Goal: Use online tool/utility: Utilize a website feature to perform a specific function

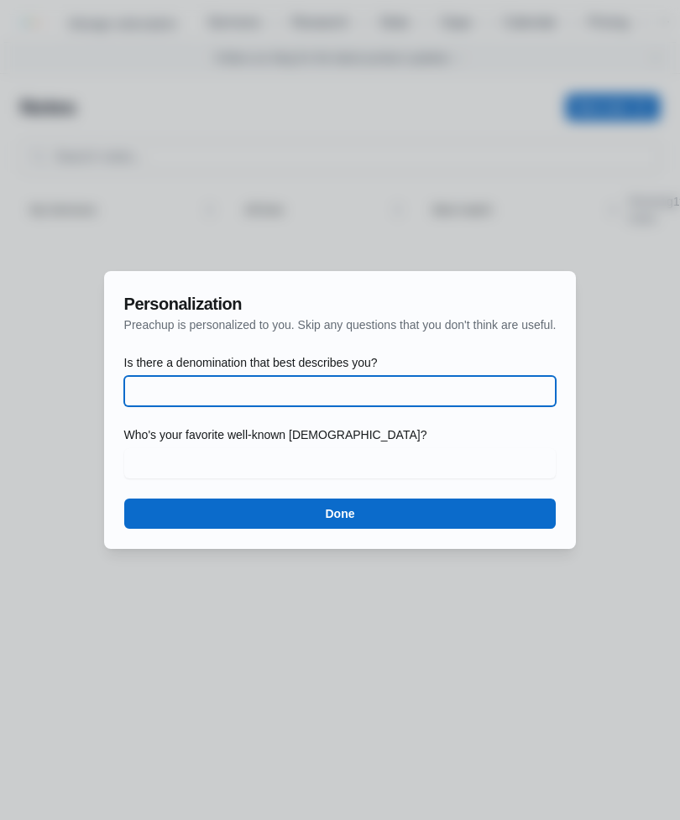
click at [456, 385] on input "Is there a denomination that best describes you?" at bounding box center [340, 391] width 412 height 30
type input "Non denominational"
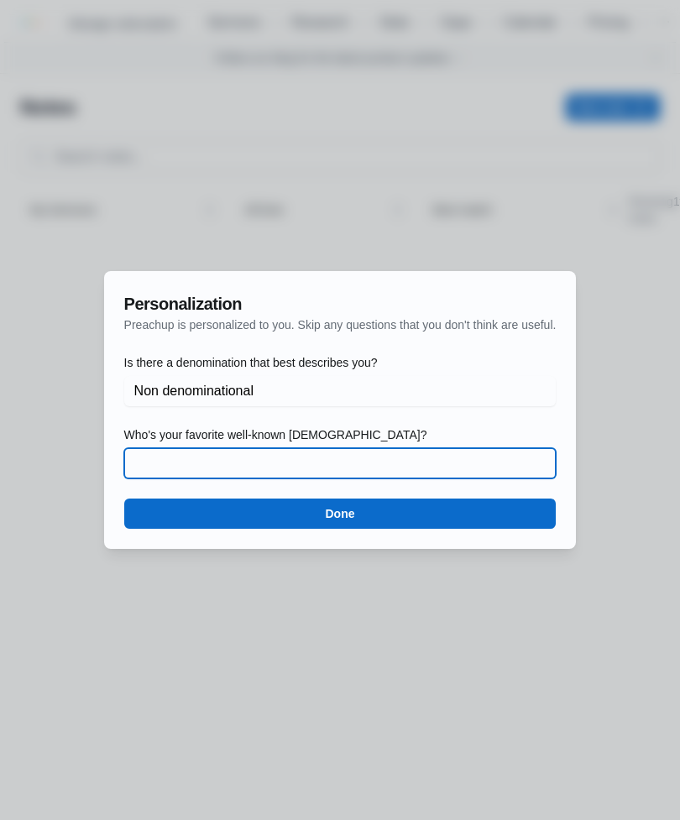
click at [373, 464] on input "Who's your favorite well-known [DEMOGRAPHIC_DATA]?" at bounding box center [340, 463] width 412 height 30
type input "[PERSON_NAME]"
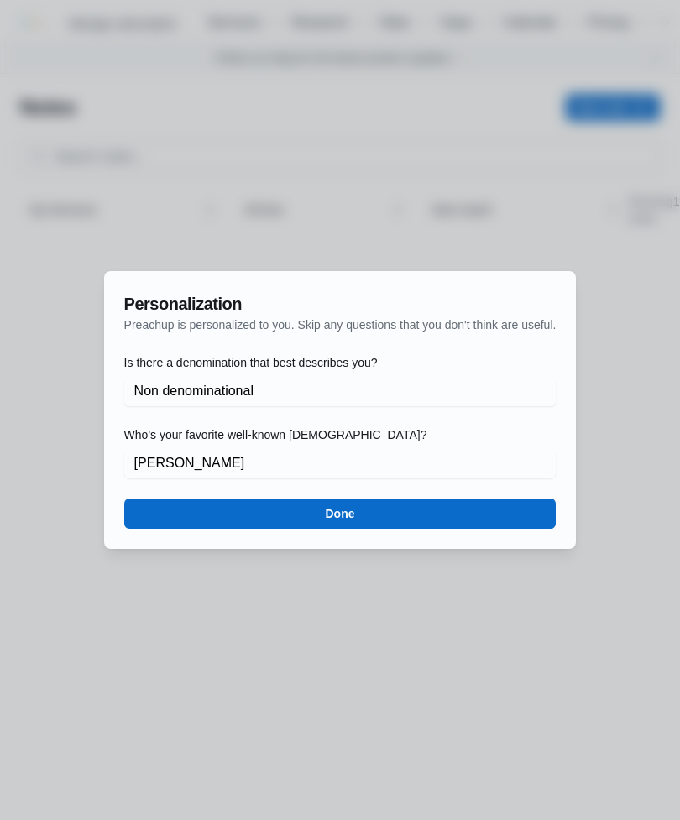
click at [438, 513] on button "Done" at bounding box center [340, 513] width 432 height 30
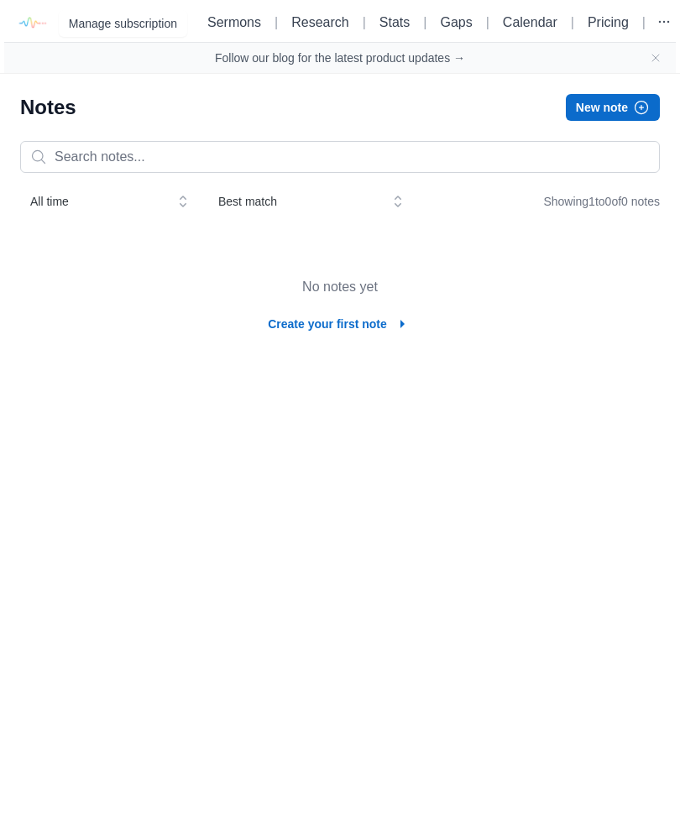
click at [395, 334] on icon "button" at bounding box center [402, 324] width 20 height 20
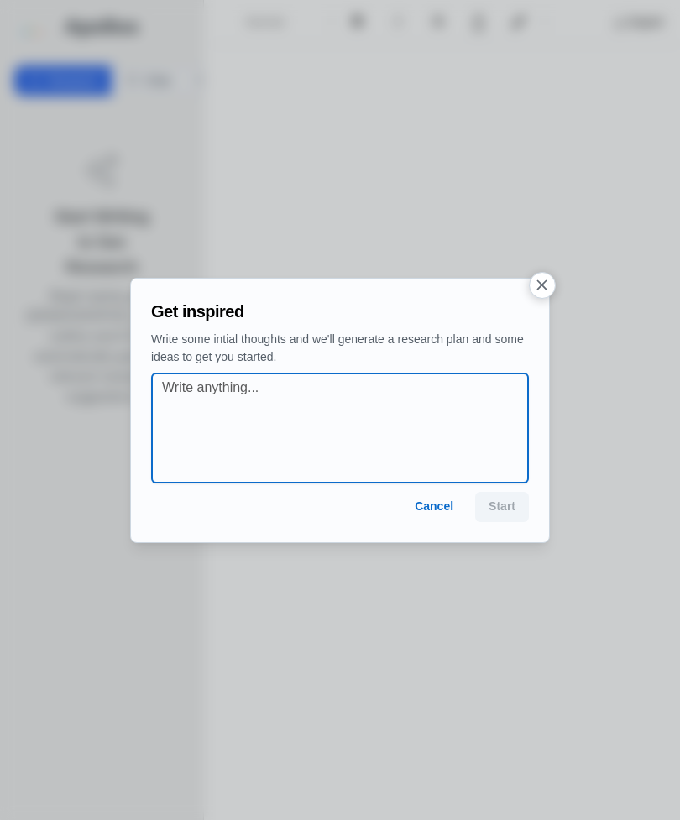
click at [343, 389] on textarea at bounding box center [345, 428] width 366 height 101
paste textarea "YOU’RE FORGIVEN. Justifications isn’t a doctrine, it’s a decision [DEMOGRAPHIC_…"
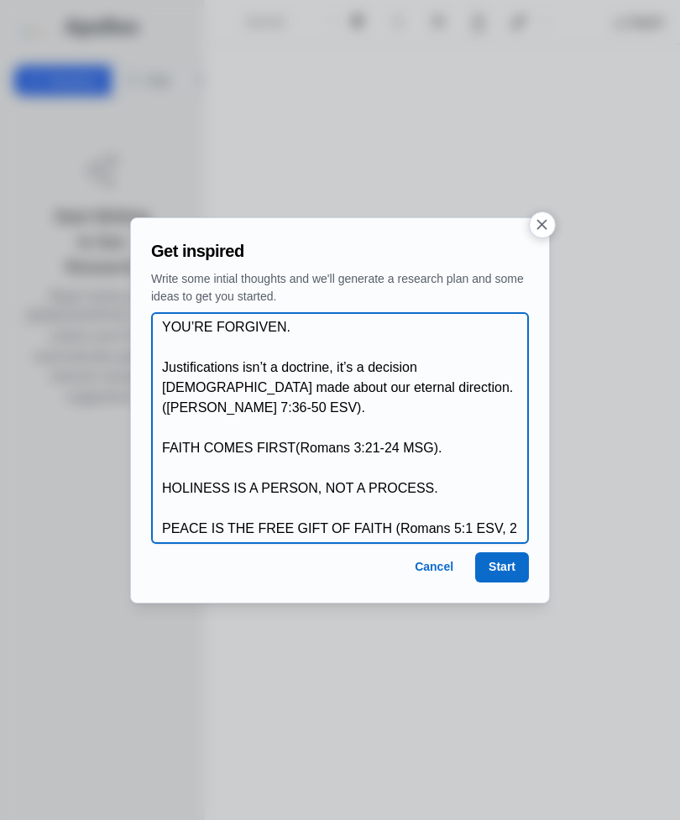
type textarea "YOU’RE FORGIVEN. Justifications isn’t a doctrine, it’s a decision [DEMOGRAPHIC_…"
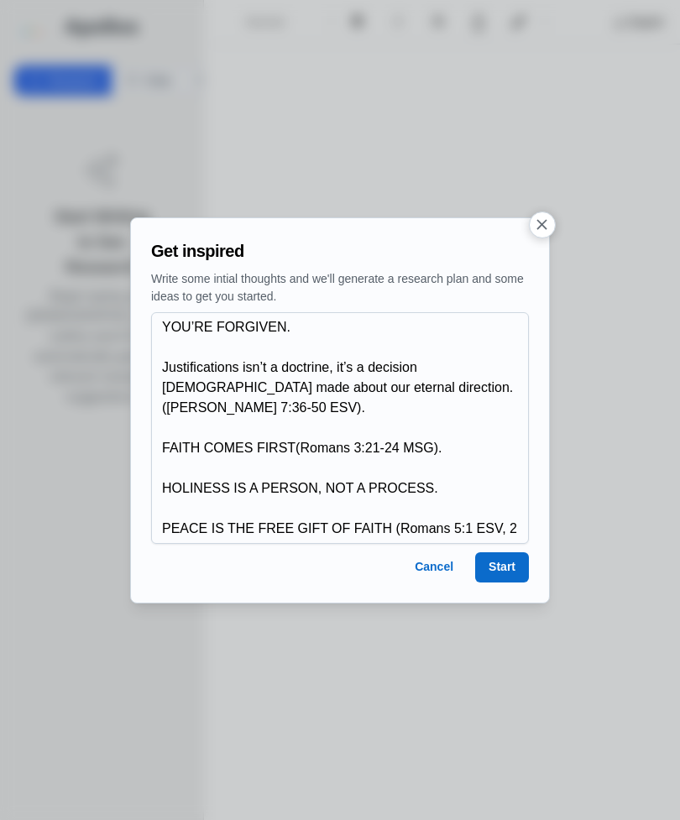
click at [504, 568] on button "Start" at bounding box center [502, 567] width 54 height 30
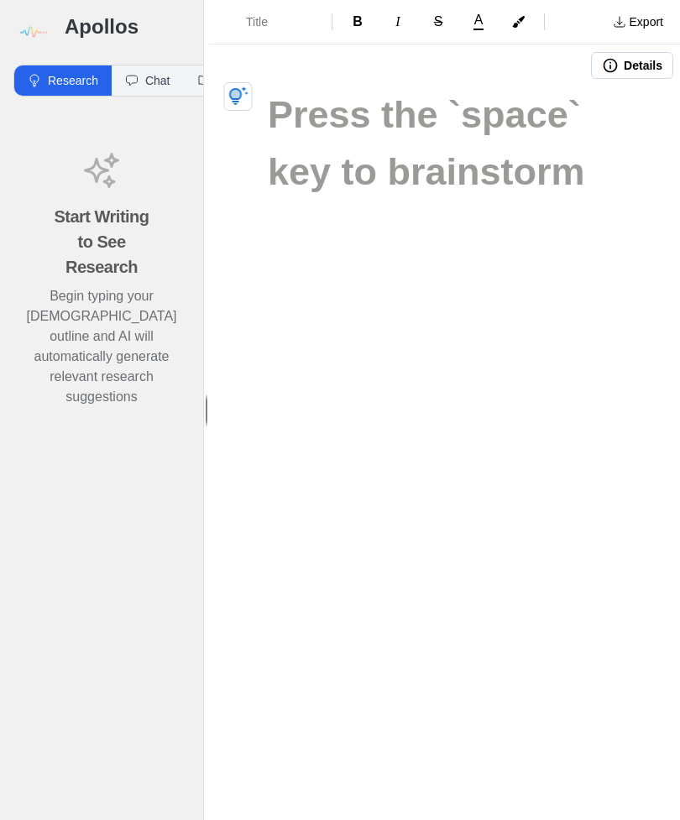
click at [238, 96] on icon "button" at bounding box center [235, 94] width 9 height 8
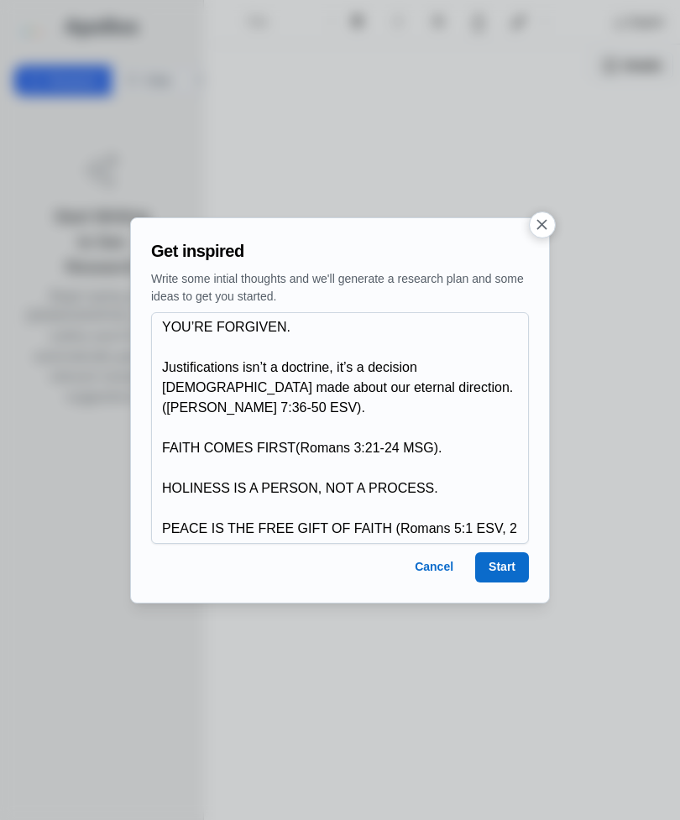
click at [506, 552] on button "Start" at bounding box center [502, 567] width 54 height 30
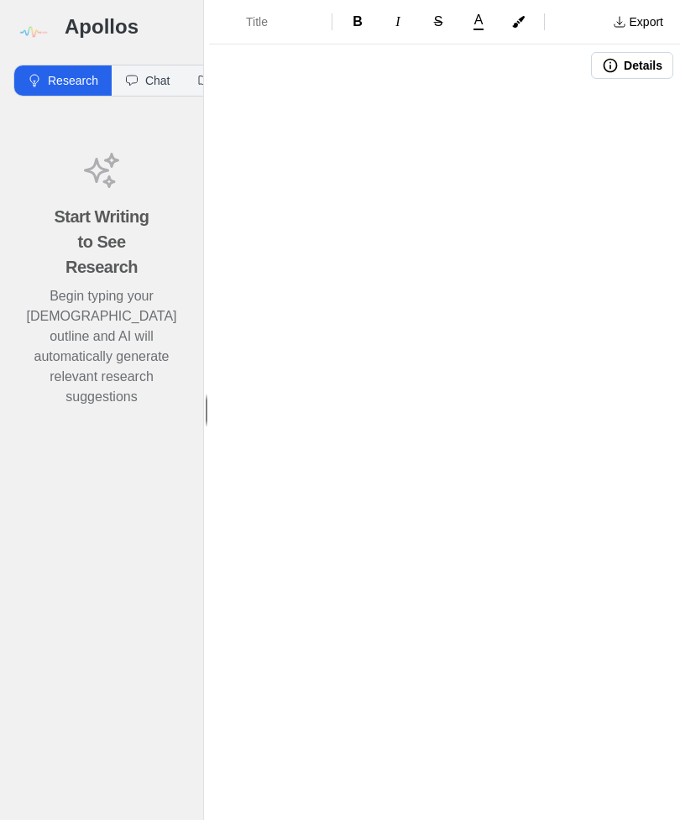
click at [315, 106] on h1 at bounding box center [444, 114] width 353 height 57
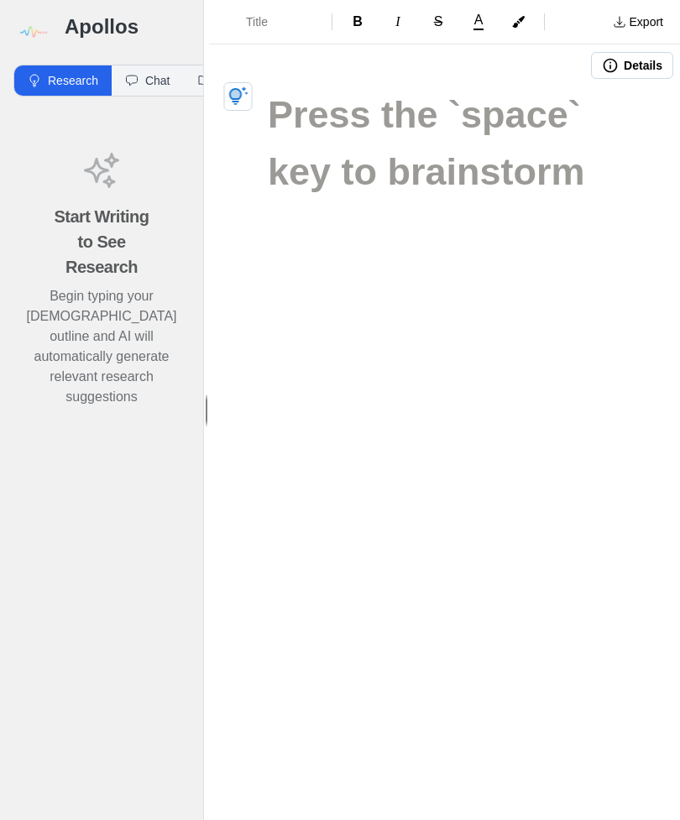
click at [253, 95] on div at bounding box center [444, 177] width 471 height 183
click at [240, 105] on icon "button" at bounding box center [238, 96] width 20 height 20
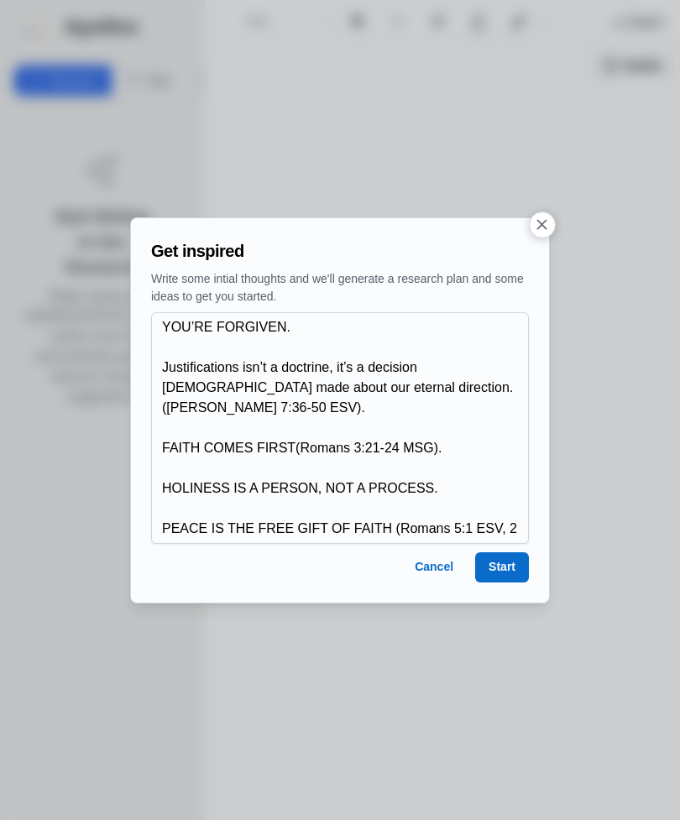
click at [502, 558] on button "Start" at bounding box center [502, 567] width 54 height 30
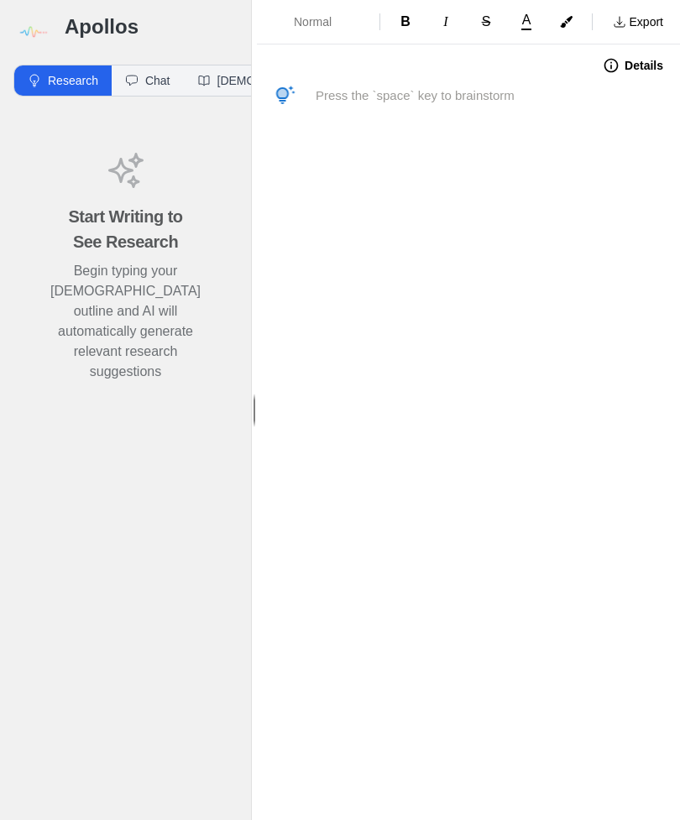
click at [294, 94] on icon "button" at bounding box center [285, 96] width 20 height 20
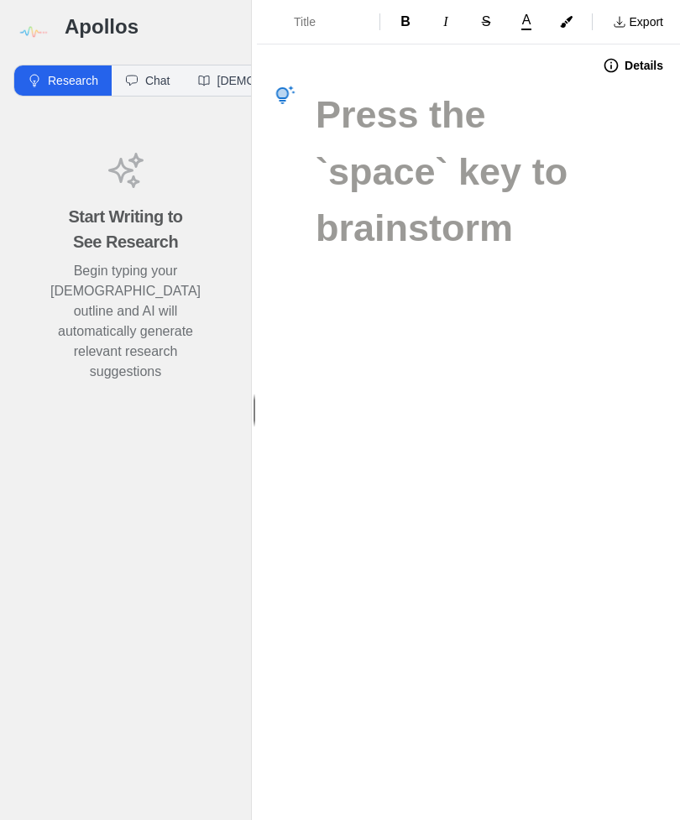
click at [296, 94] on button "button" at bounding box center [285, 95] width 27 height 27
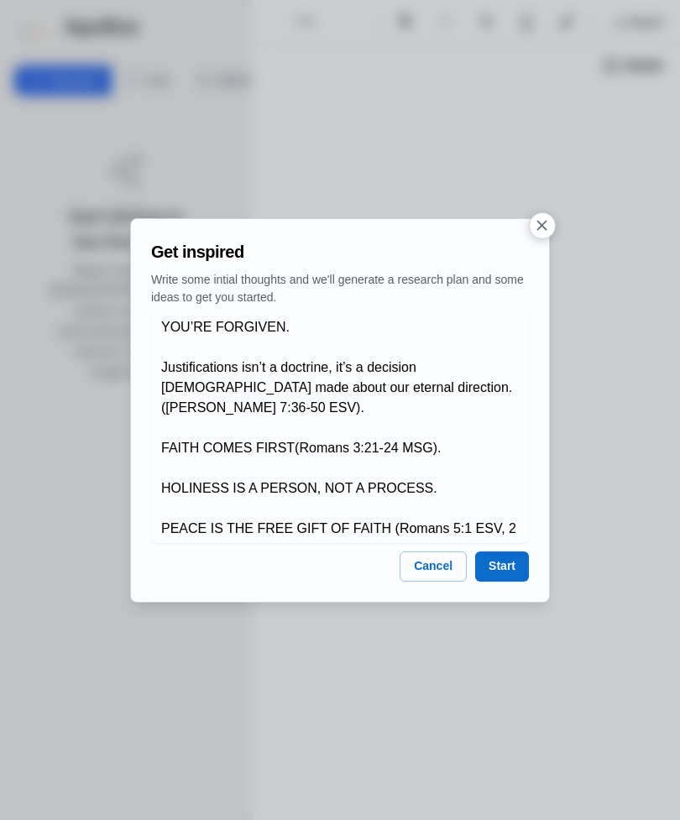
click at [503, 561] on button "Start" at bounding box center [502, 566] width 54 height 30
